Goal: Check status: Check status

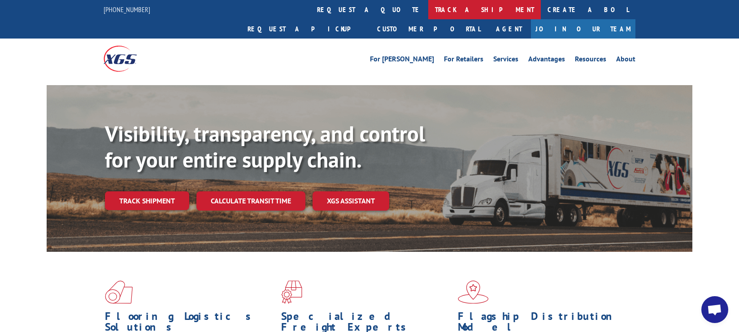
click at [428, 9] on link "track a shipment" at bounding box center [484, 9] width 113 height 19
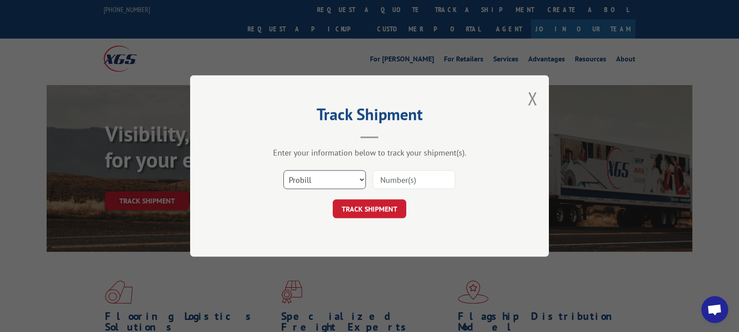
click at [318, 176] on select "Select category... Probill BOL PO" at bounding box center [324, 179] width 83 height 19
select select "bol"
click at [283, 170] on select "Select category... Probill BOL PO" at bounding box center [324, 179] width 83 height 19
click at [314, 174] on select "Select category... Probill BOL PO" at bounding box center [324, 179] width 83 height 19
click at [283, 170] on select "Select category... Probill BOL PO" at bounding box center [324, 179] width 83 height 19
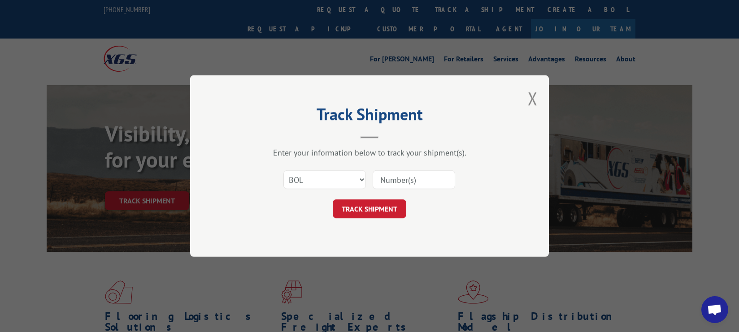
click at [429, 183] on input at bounding box center [414, 179] width 83 height 19
paste input "HHH0061151702"
type input "HHH0061151702"
click at [382, 212] on button "TRACK SHIPMENT" at bounding box center [370, 209] width 74 height 19
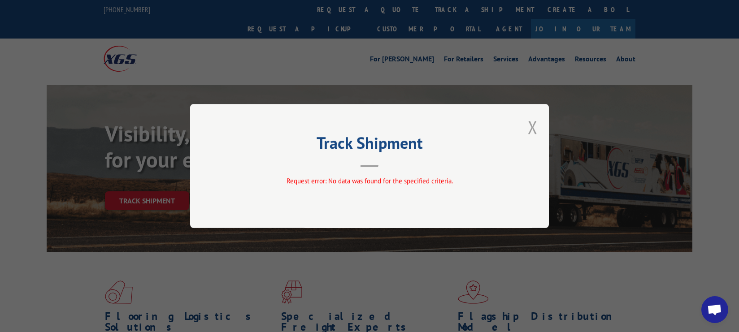
click at [534, 126] on button "Close modal" at bounding box center [533, 127] width 10 height 24
click at [534, 127] on div "Visibility, transparency, and control for your entire supply chain. Track shipm…" at bounding box center [399, 183] width 588 height 125
